Goal: Transaction & Acquisition: Book appointment/travel/reservation

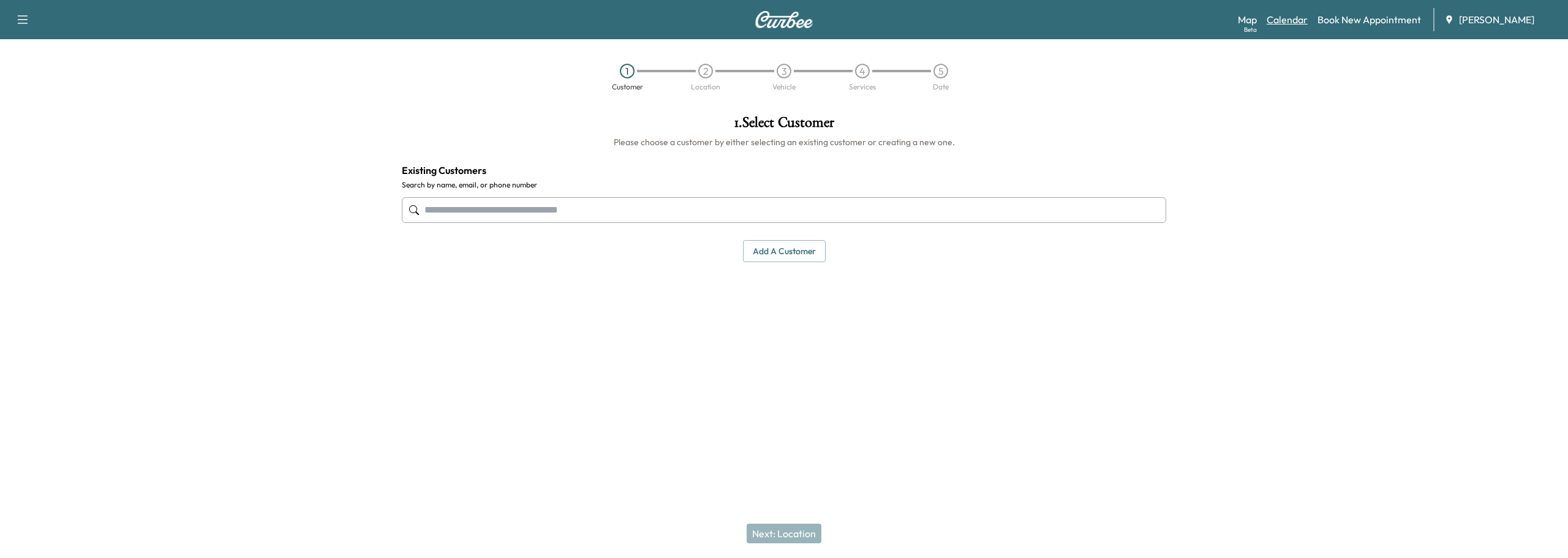
click at [1283, 19] on link "Calendar" at bounding box center [1287, 20] width 41 height 15
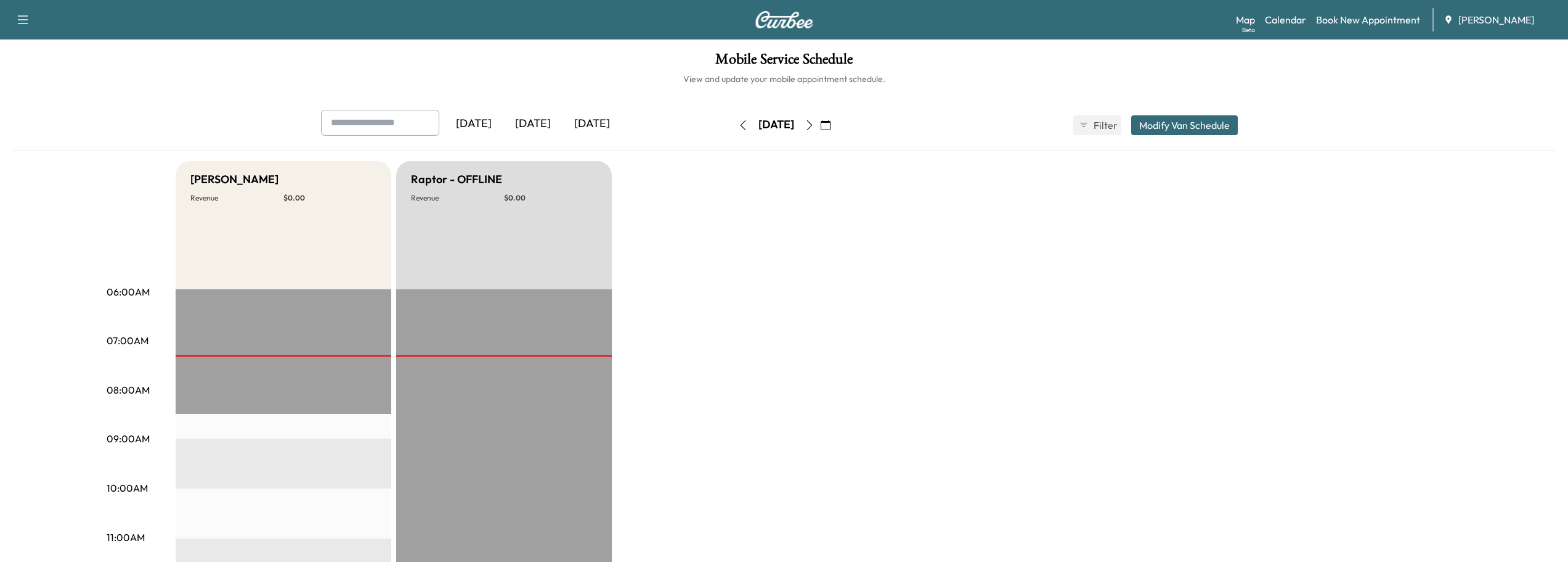
click at [814, 124] on icon "button" at bounding box center [810, 125] width 10 height 10
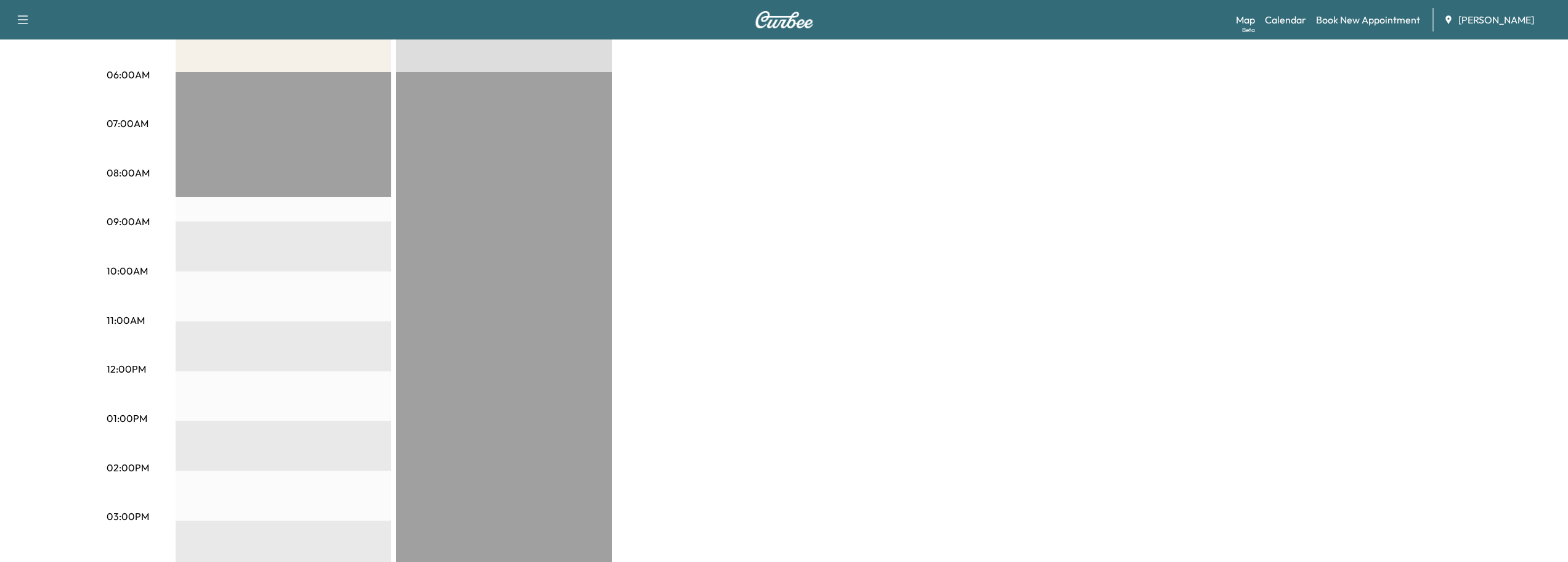
scroll to position [62, 0]
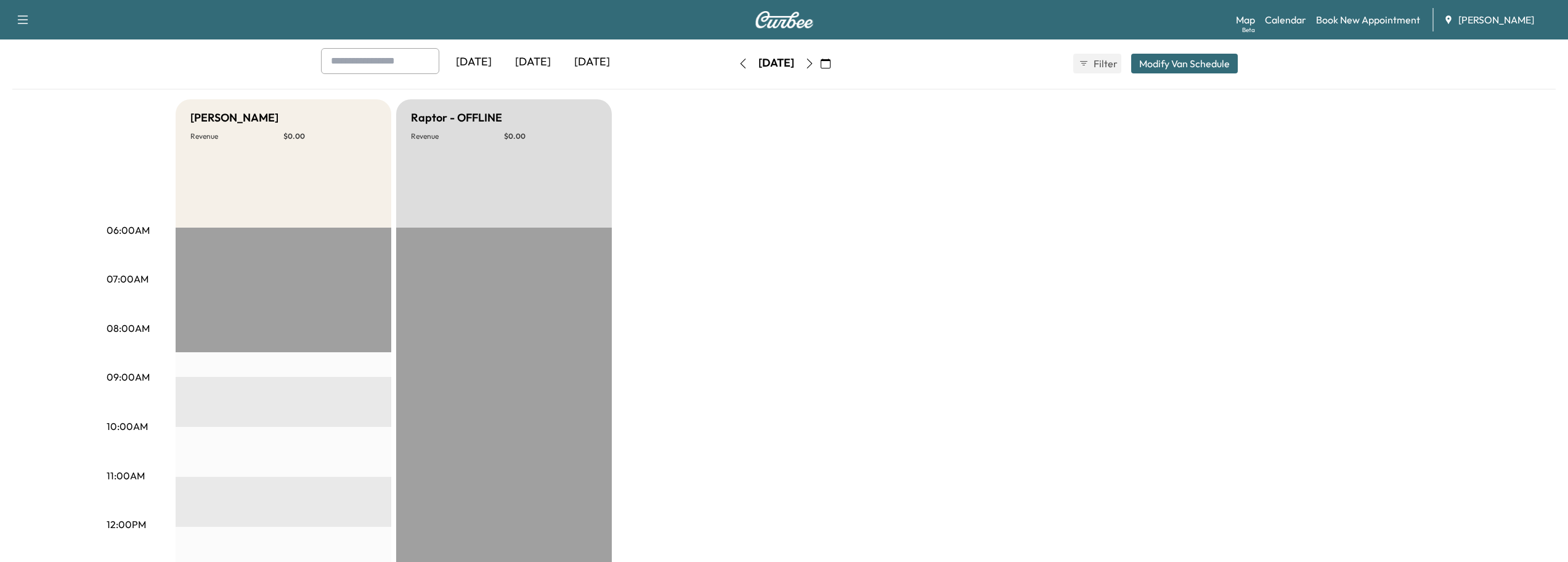
click at [814, 64] on icon "button" at bounding box center [810, 64] width 10 height 10
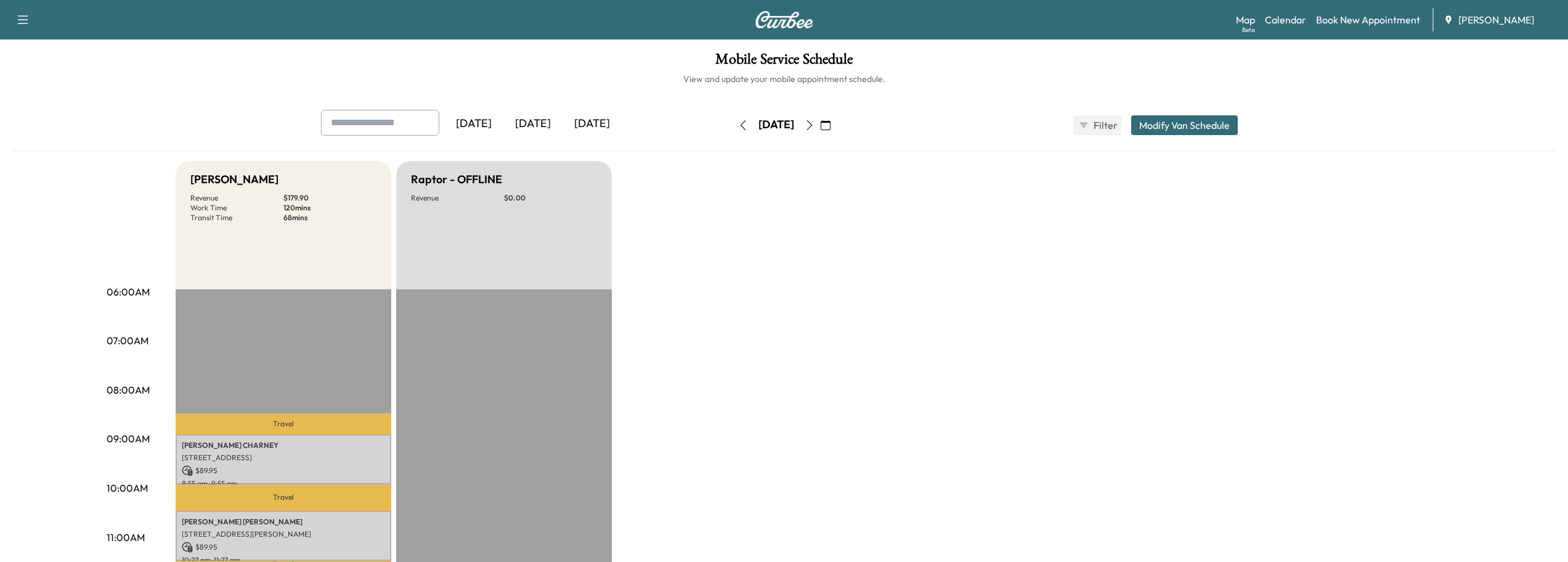
click at [814, 121] on icon "button" at bounding box center [810, 125] width 10 height 10
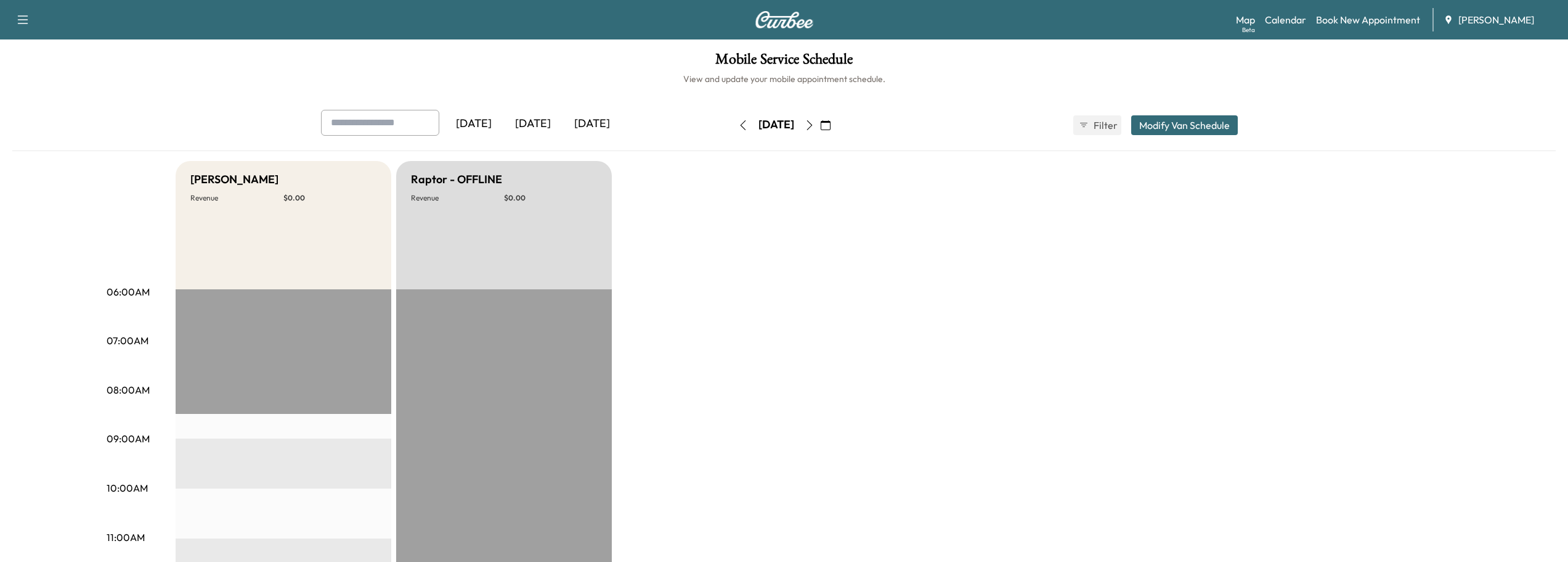
click at [820, 126] on button "button" at bounding box center [810, 125] width 21 height 20
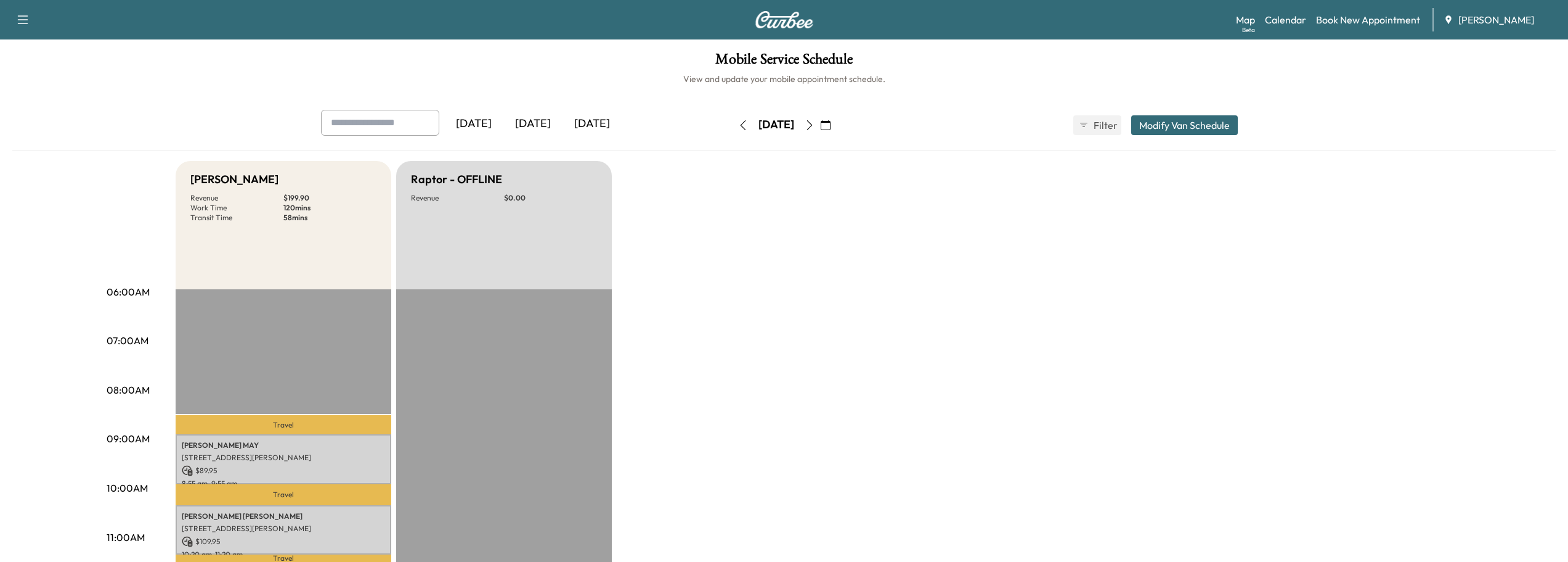
click at [814, 127] on icon "button" at bounding box center [810, 125] width 10 height 10
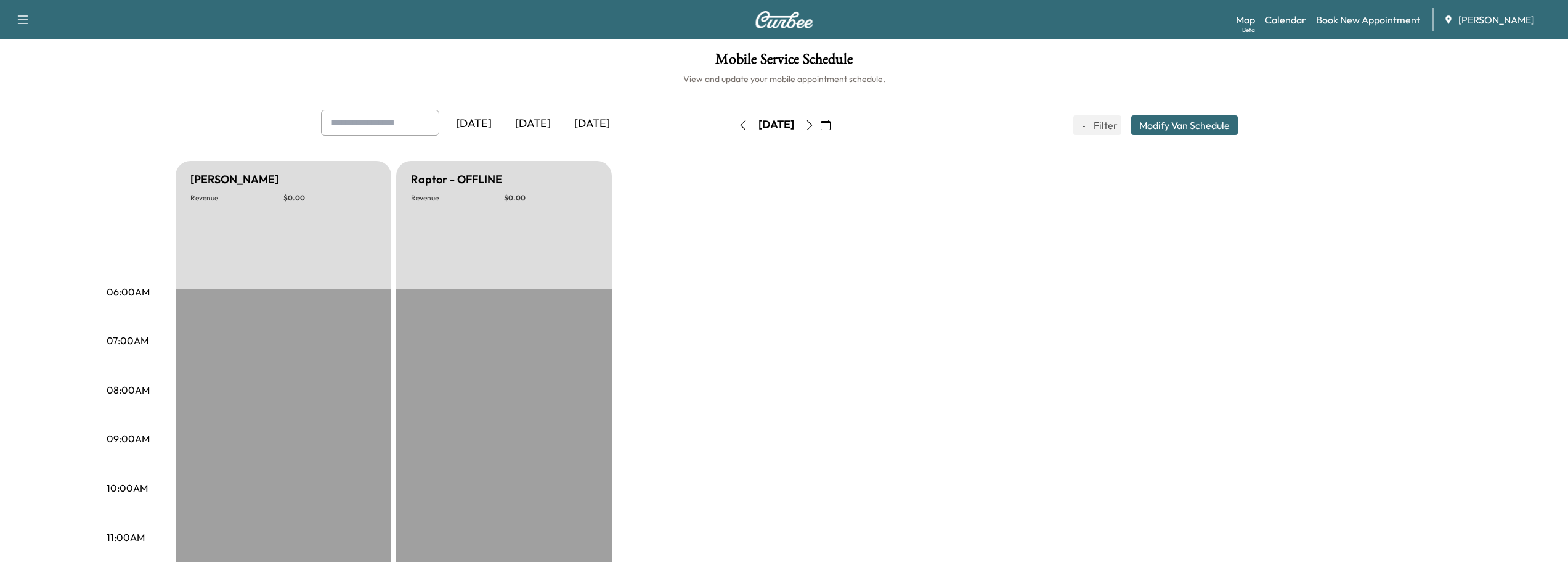
click at [814, 126] on icon "button" at bounding box center [810, 125] width 10 height 10
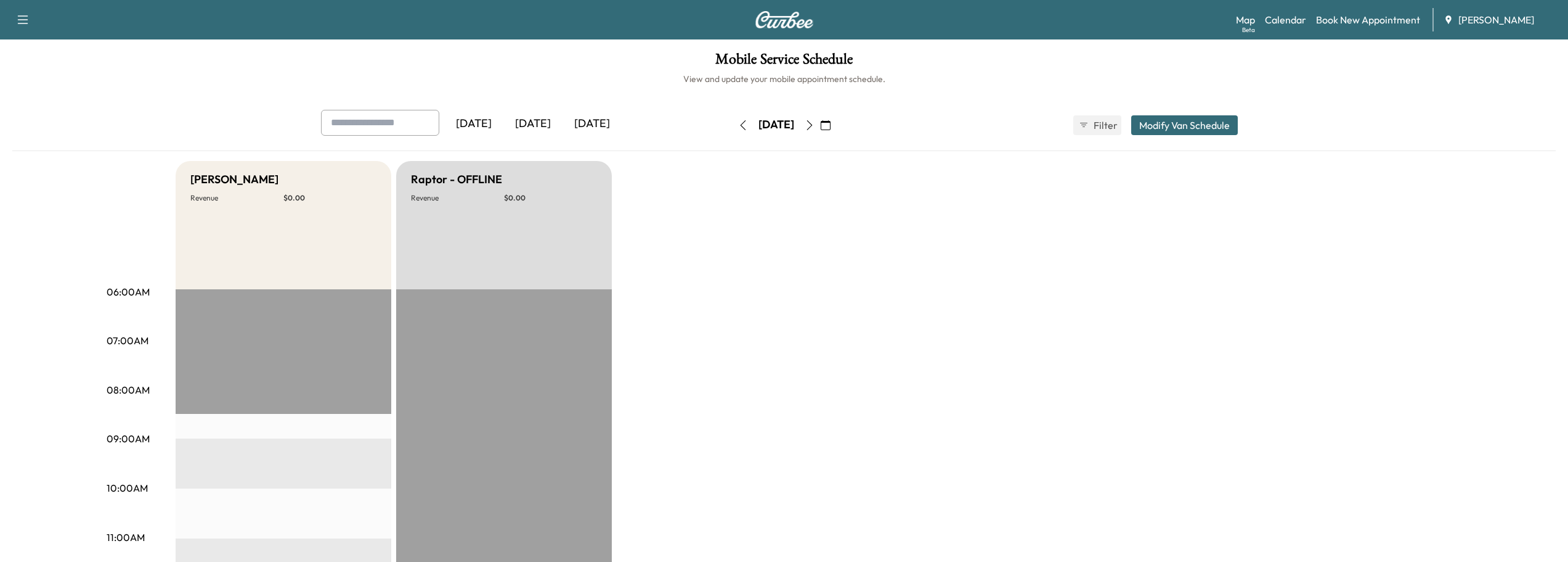
click at [831, 124] on icon "button" at bounding box center [826, 125] width 10 height 10
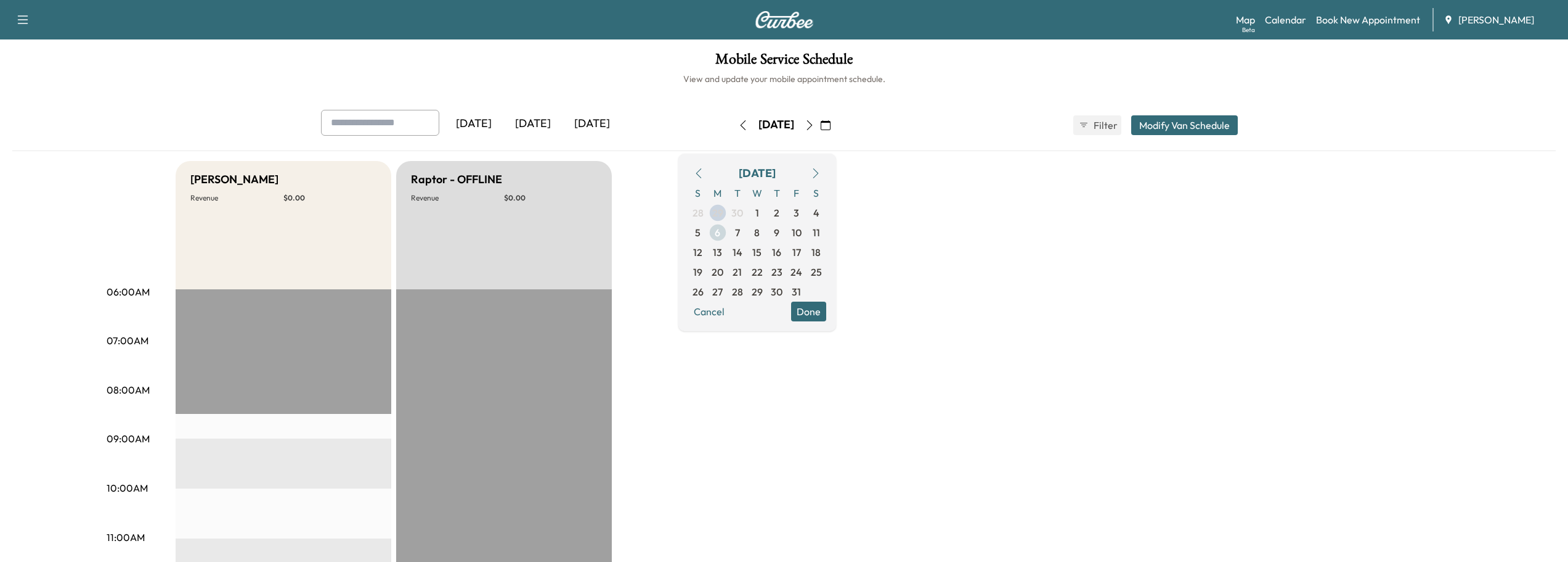
click at [720, 234] on span "6" at bounding box center [717, 233] width 6 height 15
click at [720, 227] on span "6" at bounding box center [717, 233] width 6 height 15
click at [826, 311] on button "Done" at bounding box center [809, 311] width 35 height 20
